Goal: Task Accomplishment & Management: Use online tool/utility

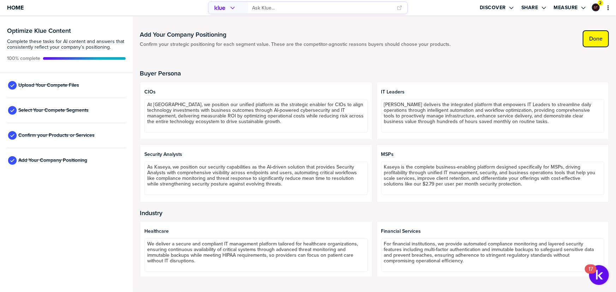
click at [592, 38] on label "Done" at bounding box center [595, 38] width 13 height 7
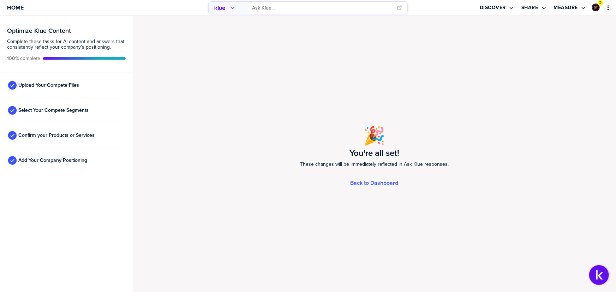
click at [293, 8] on input "primary" at bounding box center [322, 8] width 140 height 12
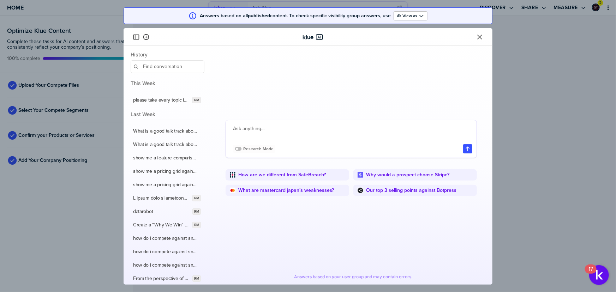
click at [279, 128] on textarea at bounding box center [352, 133] width 239 height 17
type textarea "How do I compete against ninja one"
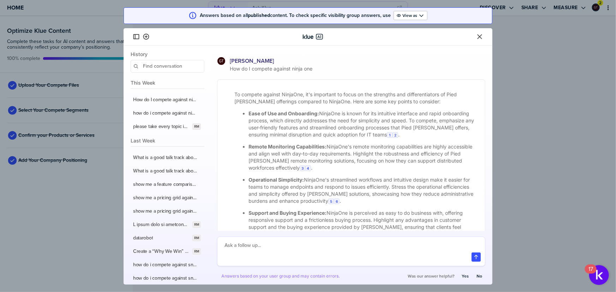
click at [480, 35] on icon "Close" at bounding box center [479, 36] width 7 height 7
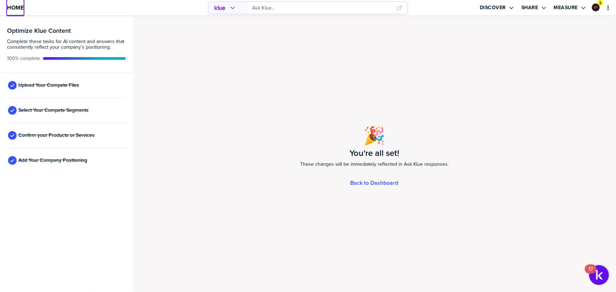
click at [13, 9] on span "Home" at bounding box center [15, 8] width 17 height 6
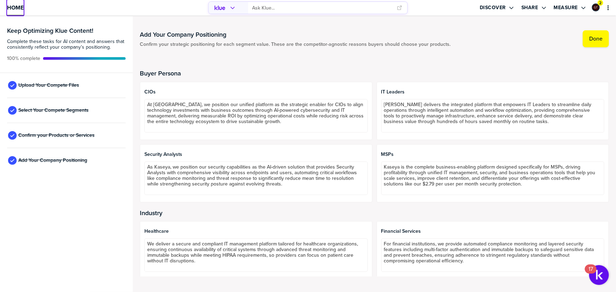
click at [22, 10] on span "Home" at bounding box center [15, 8] width 17 height 6
click at [54, 83] on span "Upload Your Compete Files" at bounding box center [48, 86] width 61 height 6
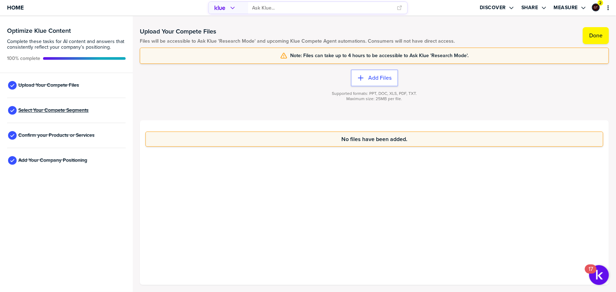
click at [56, 109] on span "Select Your Compete Segments" at bounding box center [53, 111] width 70 height 6
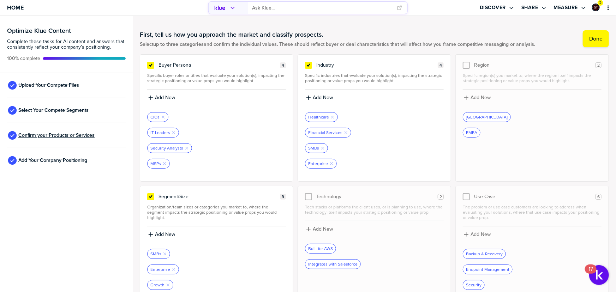
click at [54, 133] on span "Confirm your Products or Services" at bounding box center [56, 136] width 76 height 6
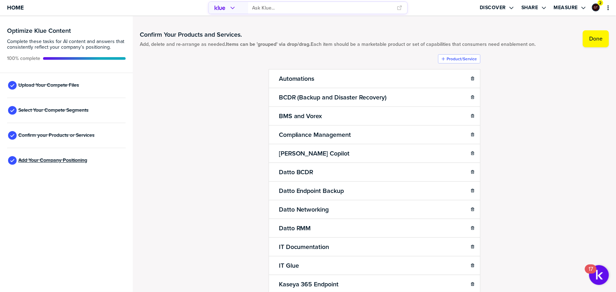
click at [55, 159] on span "Add Your Company Positioning" at bounding box center [52, 161] width 69 height 6
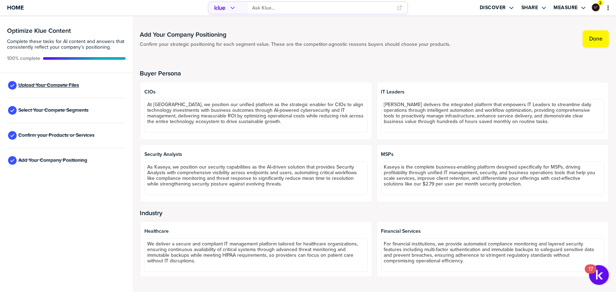
click at [64, 84] on span "Upload Your Compete Files" at bounding box center [48, 86] width 61 height 6
